Goal: Answer question/provide support: Share knowledge or assist other users

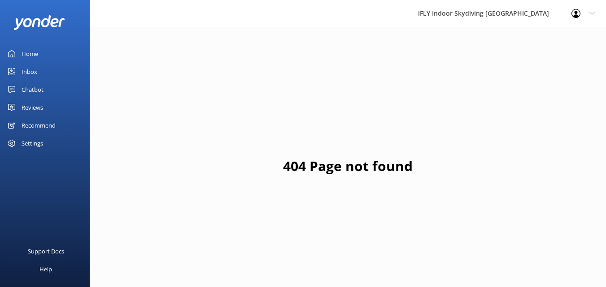
click at [23, 67] on div "Inbox" at bounding box center [30, 72] width 16 height 18
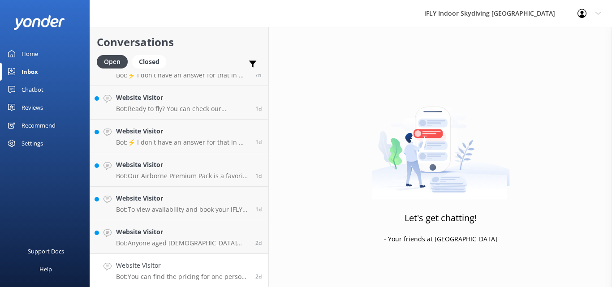
scroll to position [56, 0]
click at [182, 280] on p "Bot: You can find the pricing for one person by visiting [URL][DOMAIN_NAME]." at bounding box center [182, 277] width 133 height 8
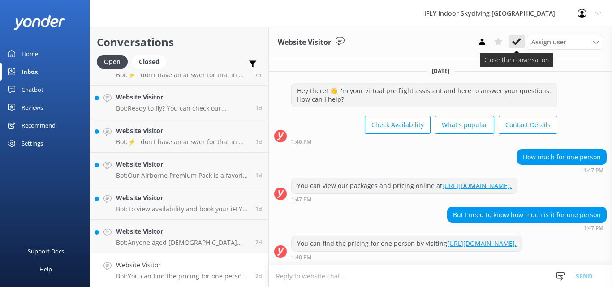
click at [517, 37] on icon at bounding box center [517, 41] width 9 height 9
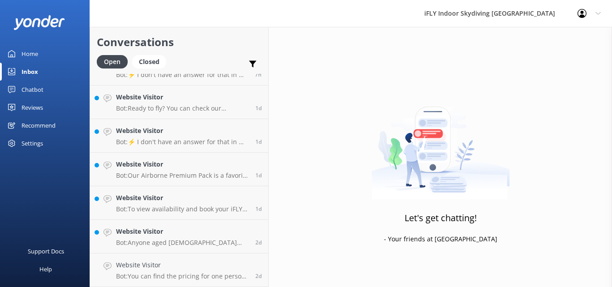
scroll to position [22, 0]
click at [134, 265] on h4 "Website Visitor" at bounding box center [182, 266] width 133 height 10
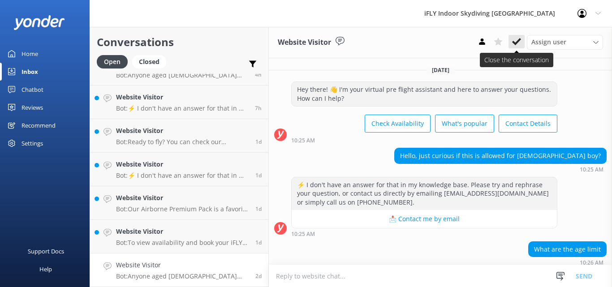
click at [518, 43] on icon at bounding box center [517, 41] width 9 height 9
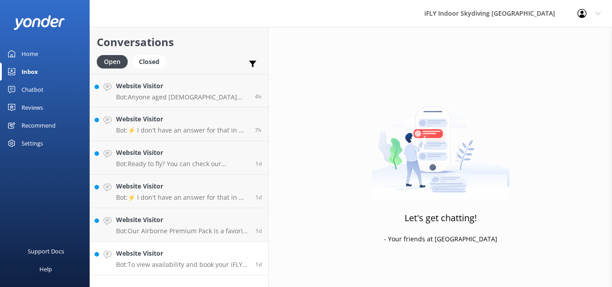
click at [185, 255] on h4 "Website Visitor" at bounding box center [182, 254] width 133 height 10
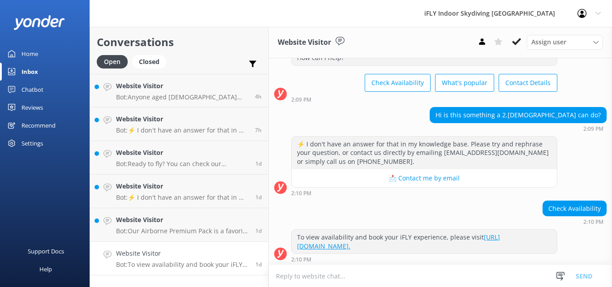
scroll to position [43, 0]
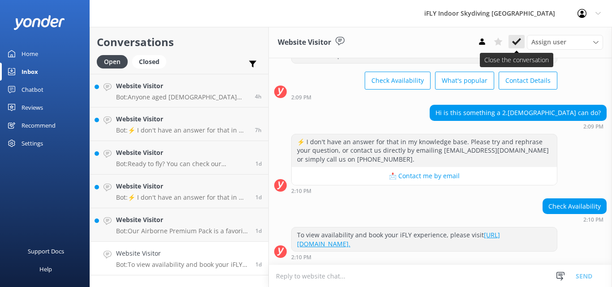
click at [520, 40] on use at bounding box center [517, 41] width 9 height 7
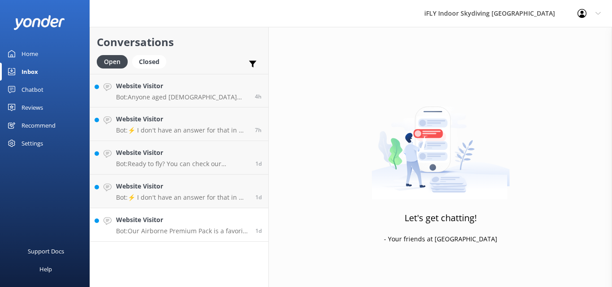
click at [169, 229] on p "Bot: Our Airborne Premium Pack is a favorite among flyers! It includes 4 minute…" at bounding box center [182, 231] width 133 height 8
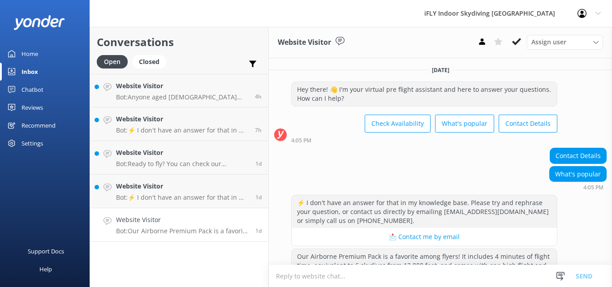
scroll to position [39, 0]
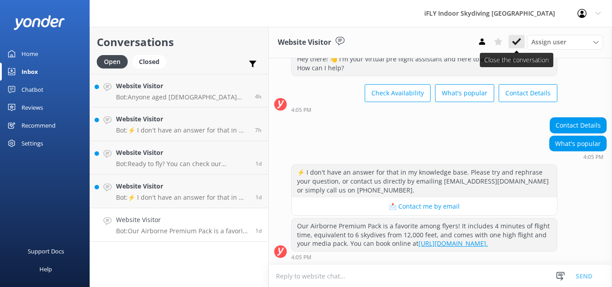
click at [520, 42] on icon at bounding box center [517, 41] width 9 height 9
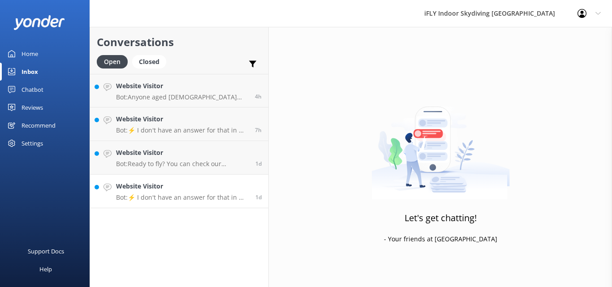
click at [203, 185] on h4 "Website Visitor" at bounding box center [182, 187] width 133 height 10
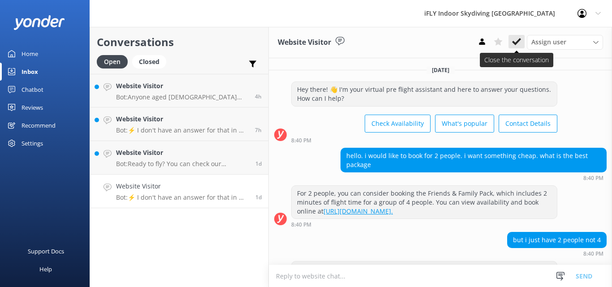
click at [513, 42] on icon at bounding box center [517, 41] width 9 height 9
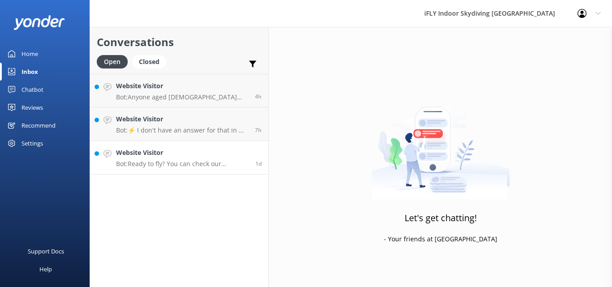
click at [200, 156] on h4 "Website Visitor" at bounding box center [182, 153] width 133 height 10
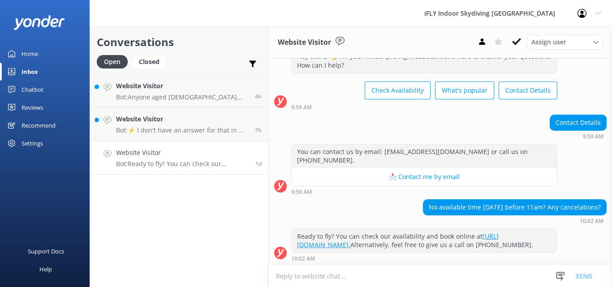
scroll to position [43, 0]
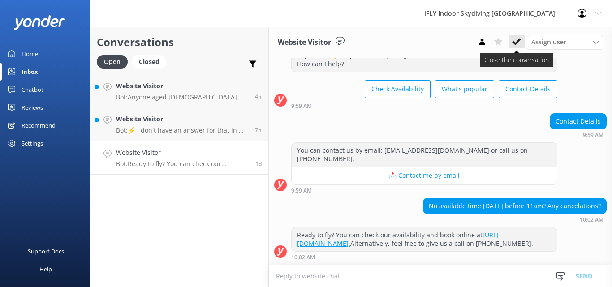
click at [520, 44] on icon at bounding box center [517, 41] width 9 height 9
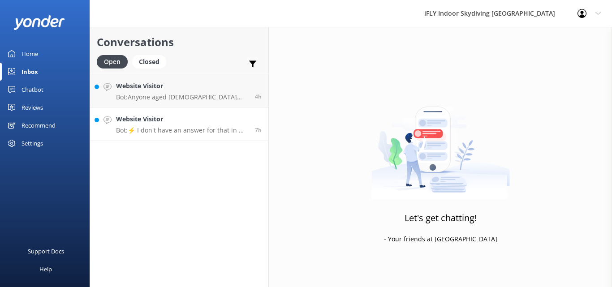
click at [188, 131] on p "Bot: ⚡ I don't have an answer for that in my knowledge base. Please try and rep…" at bounding box center [182, 130] width 132 height 8
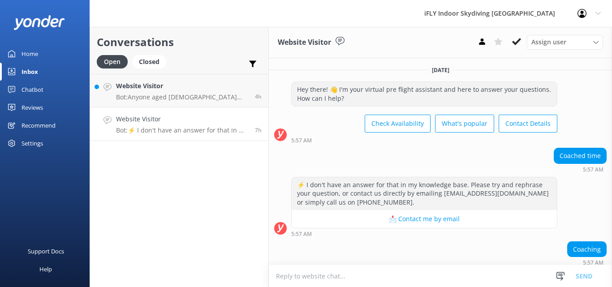
scroll to position [70, 0]
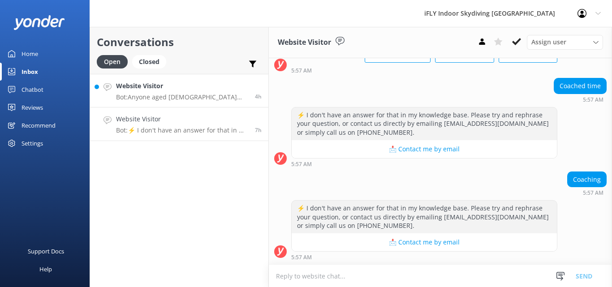
click at [178, 87] on h4 "Website Visitor" at bounding box center [182, 86] width 132 height 10
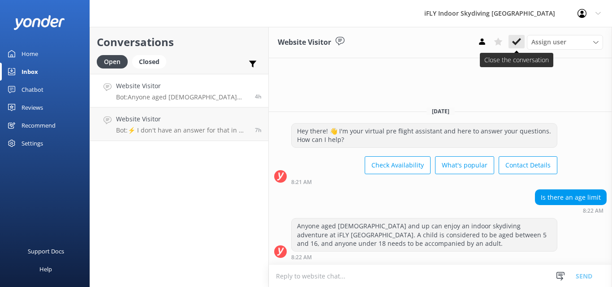
click at [512, 36] on button at bounding box center [517, 41] width 16 height 13
